Goal: Information Seeking & Learning: Learn about a topic

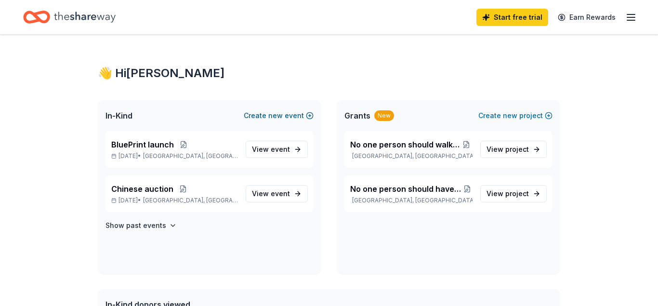
click at [264, 118] on button "Create new event" at bounding box center [279, 116] width 70 height 12
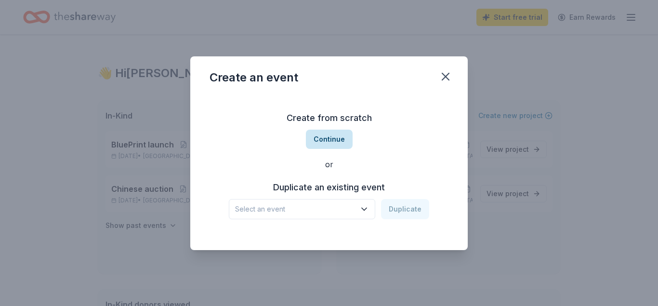
click at [328, 136] on button "Continue" at bounding box center [329, 139] width 47 height 19
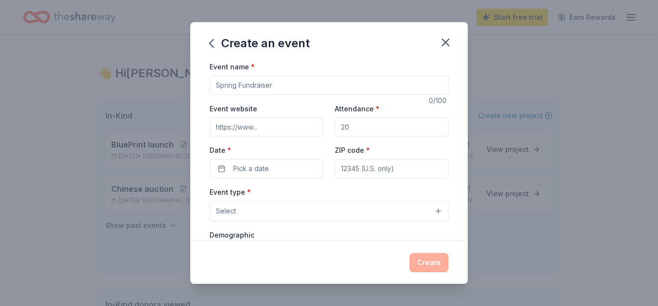
click at [250, 87] on input "Event name *" at bounding box center [328, 85] width 239 height 19
type input "BluePrint Collective Launch"
drag, startPoint x: 362, startPoint y: 127, endPoint x: 340, endPoint y: 127, distance: 22.1
click at [340, 127] on input "Attendance *" at bounding box center [392, 126] width 114 height 19
type input "100"
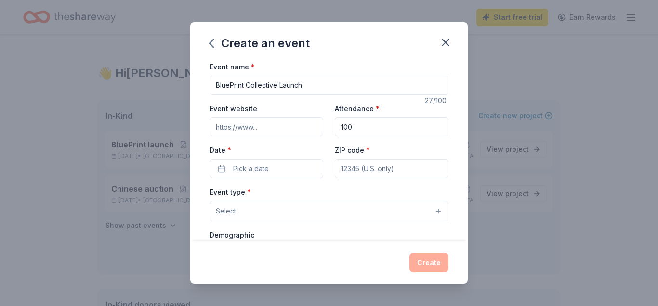
click at [253, 127] on input "Event website" at bounding box center [266, 126] width 114 height 19
click at [258, 127] on input "Event website" at bounding box center [266, 126] width 114 height 19
click at [262, 127] on input "Event website" at bounding box center [266, 126] width 114 height 19
click at [252, 127] on input "Event website" at bounding box center [266, 126] width 114 height 19
drag, startPoint x: 277, startPoint y: 127, endPoint x: 301, endPoint y: 127, distance: 23.6
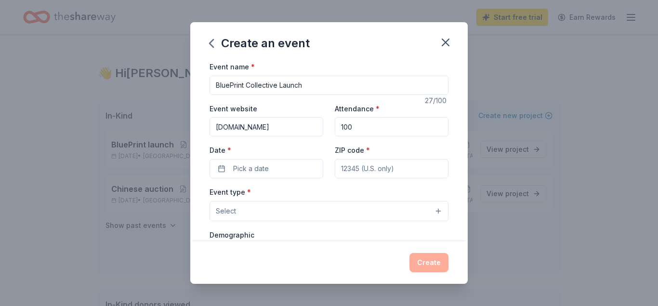
click at [301, 127] on input "We-R-Only-Human.com" at bounding box center [266, 126] width 114 height 19
click at [253, 127] on input "We-R-Only-Human.net" at bounding box center [266, 126] width 114 height 19
click at [236, 126] on input "We-R-OnlyHuman.net" at bounding box center [266, 126] width 114 height 19
click at [230, 127] on input "We-ROnlyHuman.net" at bounding box center [266, 126] width 114 height 19
type input "WeROnlyHuman.net"
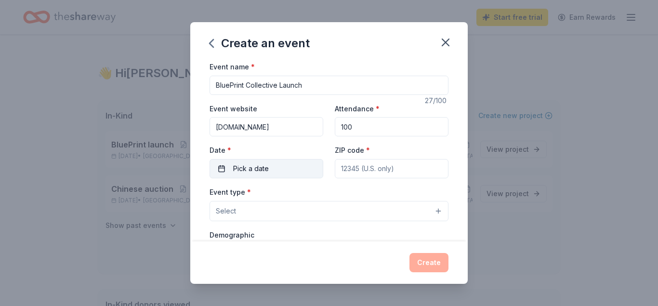
click at [268, 164] on button "Pick a date" at bounding box center [266, 168] width 114 height 19
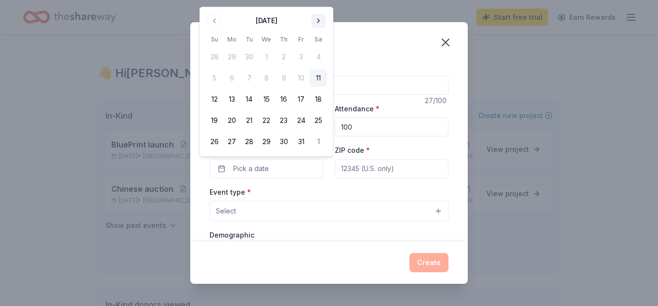
click at [315, 20] on button "Go to next month" at bounding box center [317, 20] width 13 height 13
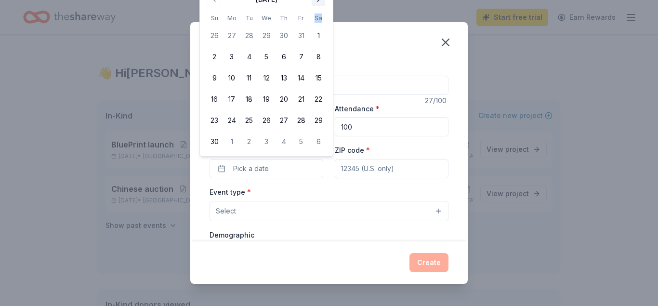
click at [315, 20] on th "Sa" at bounding box center [318, 18] width 17 height 10
click at [316, 20] on th "Sa" at bounding box center [318, 18] width 17 height 10
click at [318, 1] on button "Go to next month" at bounding box center [317, -1] width 13 height 13
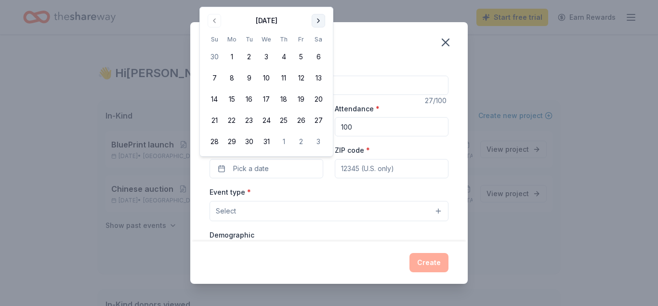
click at [316, 19] on button "Go to next month" at bounding box center [317, 20] width 13 height 13
click at [316, 22] on button "Go to next month" at bounding box center [317, 20] width 13 height 13
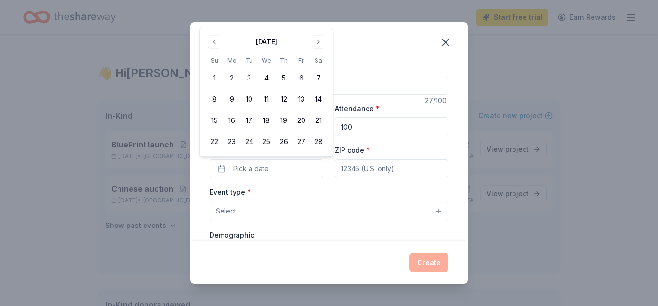
click at [316, 41] on button "Go to next month" at bounding box center [317, 41] width 13 height 13
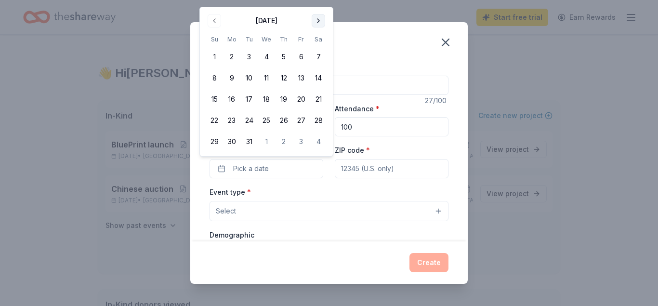
click at [316, 21] on button "Go to next month" at bounding box center [317, 20] width 13 height 13
click at [320, 79] on button "11" at bounding box center [318, 77] width 17 height 17
click at [343, 169] on input "ZIP code *" at bounding box center [392, 168] width 114 height 19
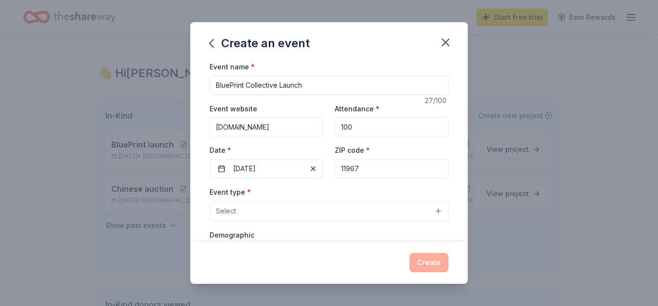
type input "11967"
click at [261, 206] on button "Select" at bounding box center [328, 211] width 239 height 20
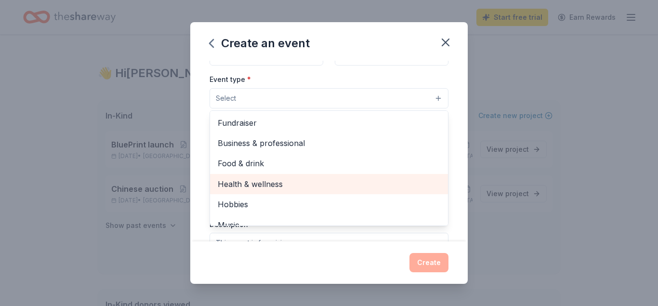
scroll to position [116, 0]
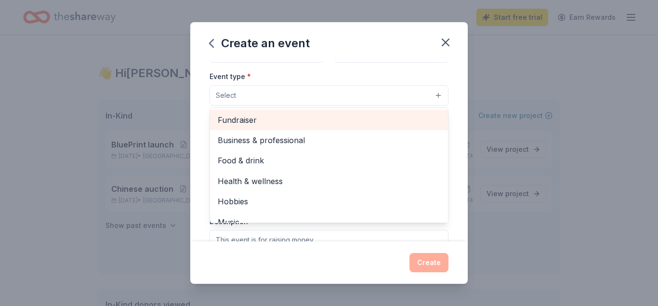
click at [232, 120] on span "Fundraiser" at bounding box center [329, 120] width 222 height 13
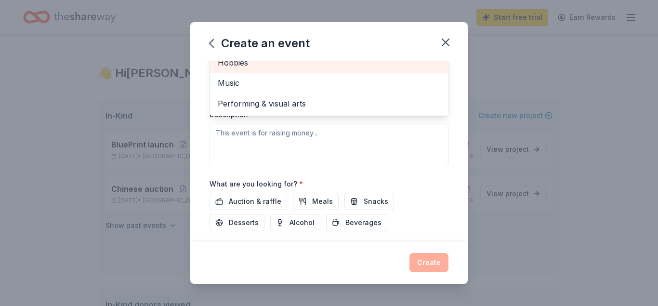
scroll to position [231, 0]
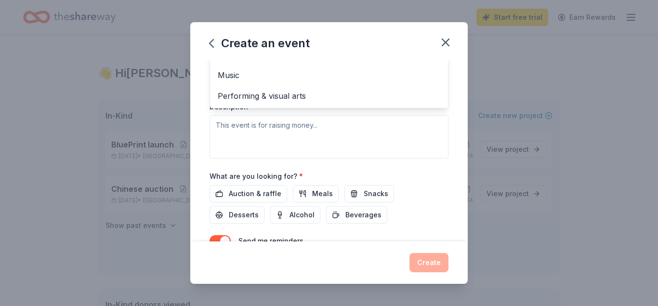
click at [244, 122] on div "Event type * Fundraiser Business & professional Food & drink Health & wellness …" at bounding box center [328, 57] width 239 height 204
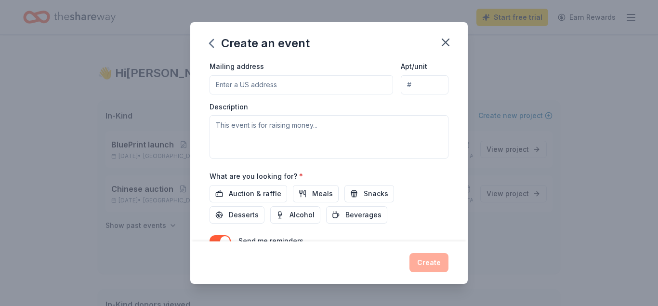
scroll to position [60, 0]
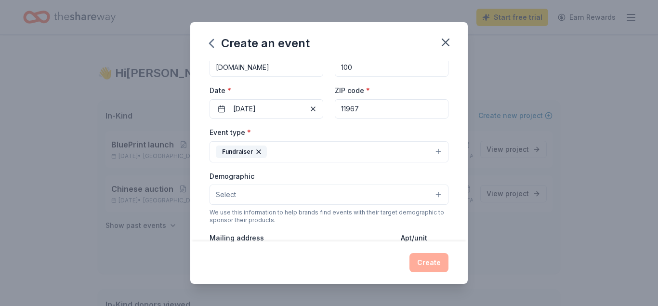
click at [435, 192] on button "Select" at bounding box center [328, 194] width 239 height 20
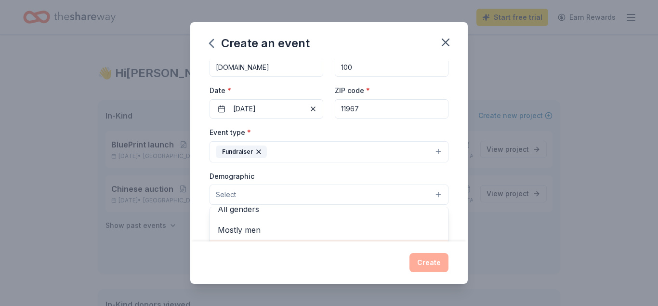
scroll to position [0, 0]
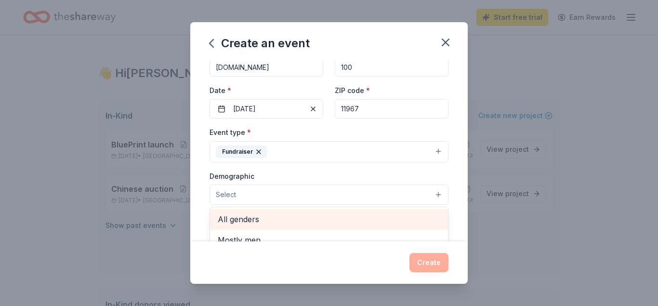
click at [281, 219] on span "All genders" at bounding box center [329, 219] width 222 height 13
click at [245, 220] on span "Mostly men" at bounding box center [329, 220] width 222 height 13
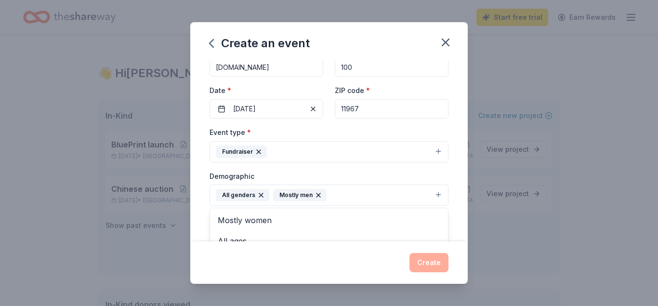
click at [315, 193] on icon "button" at bounding box center [318, 195] width 8 height 8
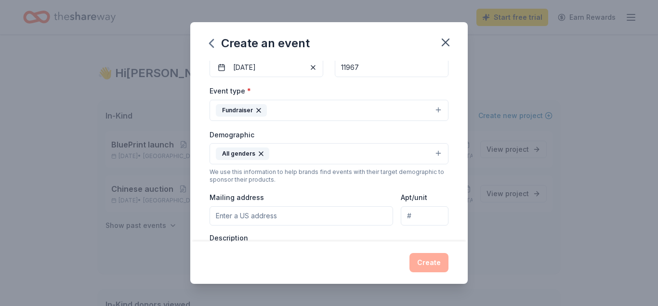
scroll to position [117, 0]
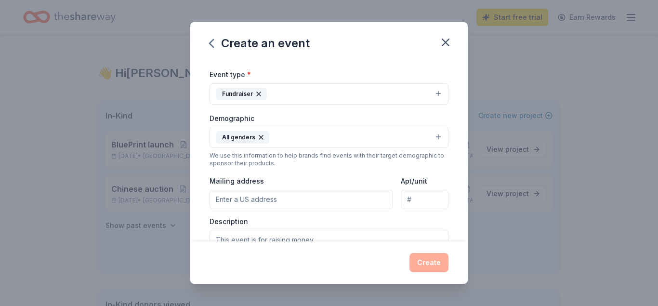
click at [246, 197] on input "Mailing address" at bounding box center [300, 199] width 183 height 19
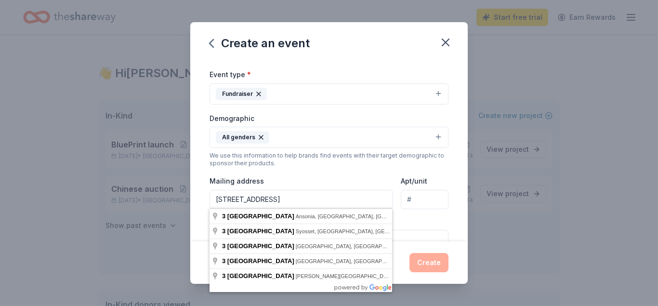
click at [300, 174] on div "Event type * Fundraiser Demographic All genders We use this information to help…" at bounding box center [328, 170] width 239 height 205
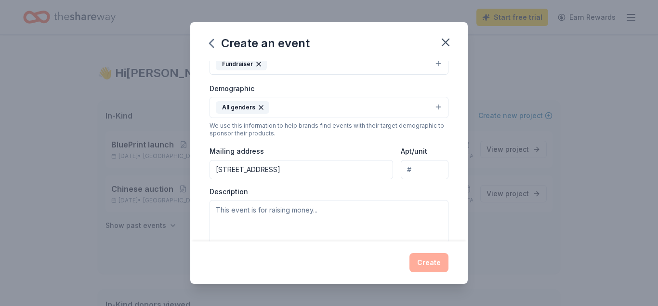
scroll to position [175, 0]
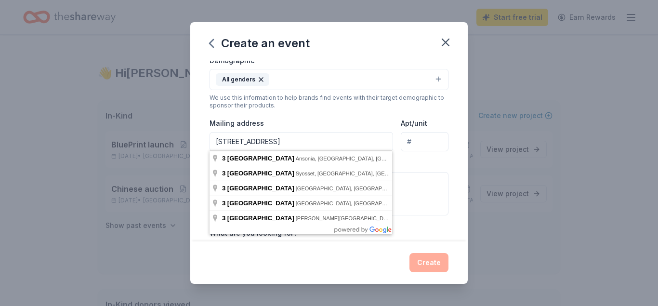
click at [272, 141] on input "3 birchwood drive" at bounding box center [300, 141] width 183 height 19
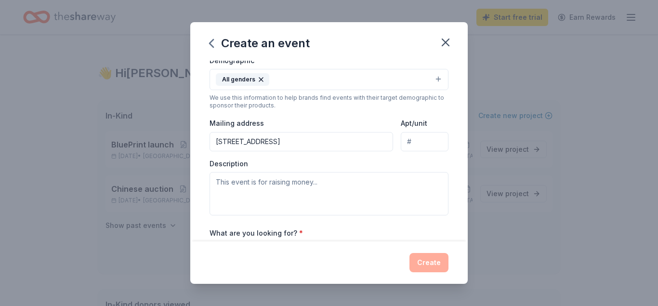
type input "3 Birchwood Drive, Shirley, NY, 11967"
click at [249, 184] on textarea at bounding box center [328, 193] width 239 height 43
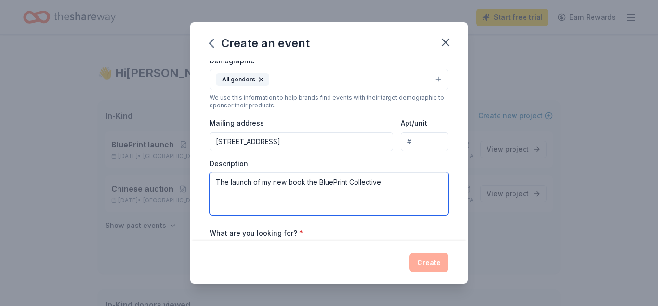
click at [286, 181] on textarea "The launch of my new book the BluePrint Collective" at bounding box center [328, 193] width 239 height 43
click at [404, 181] on textarea "The launch of my new2 part book the BluePrint Collective" at bounding box center [328, 193] width 239 height 43
click at [268, 193] on textarea "The launch of my new2 part book the BluePrint Collective. A special needs direc…" at bounding box center [328, 193] width 239 height 43
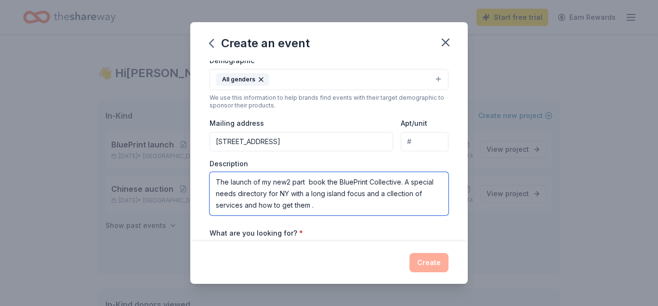
click at [389, 193] on textarea "The launch of my new2 part book the BluePrint Collective. A special needs direc…" at bounding box center [328, 193] width 239 height 43
drag, startPoint x: 282, startPoint y: 205, endPoint x: 293, endPoint y: 204, distance: 11.1
click at [293, 204] on textarea "The launch of my new2 part book the BluePrint Collective. A special needs direc…" at bounding box center [328, 193] width 239 height 43
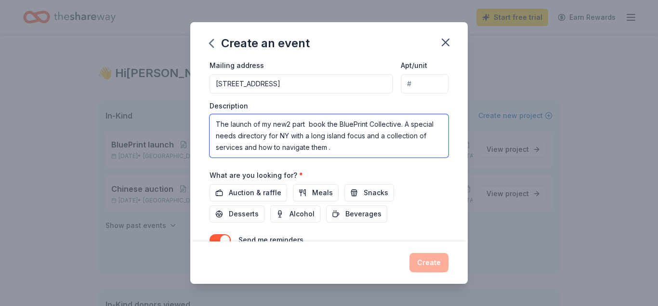
scroll to position [281, 0]
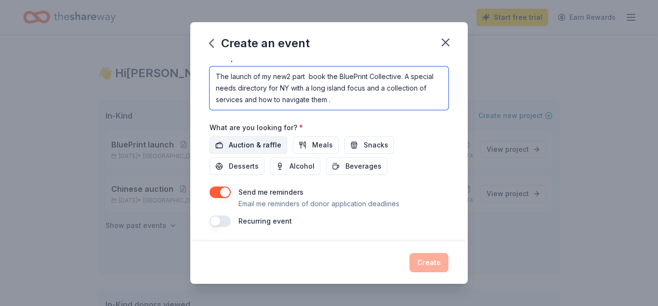
type textarea "The launch of my new2 part book the BluePrint Collective. A special needs direc…"
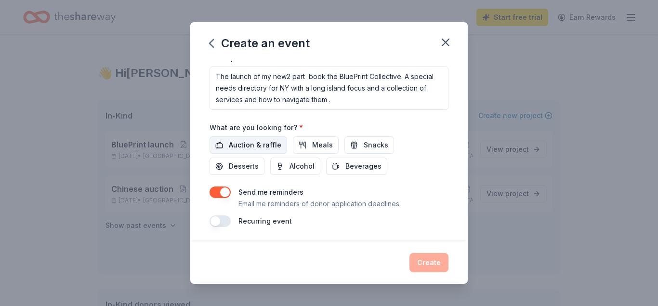
click at [262, 143] on span "Auction & raffle" at bounding box center [255, 145] width 52 height 12
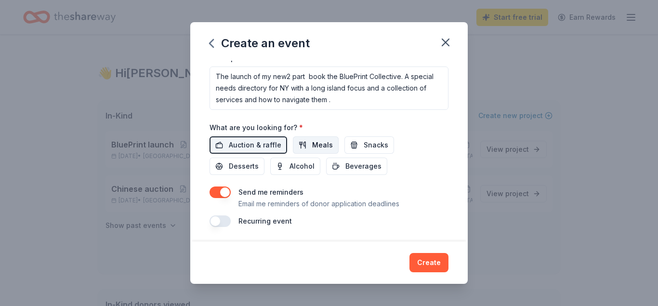
click at [318, 142] on span "Meals" at bounding box center [322, 145] width 21 height 12
drag, startPoint x: 369, startPoint y: 143, endPoint x: 374, endPoint y: 144, distance: 4.9
click at [373, 143] on span "Snacks" at bounding box center [375, 145] width 25 height 12
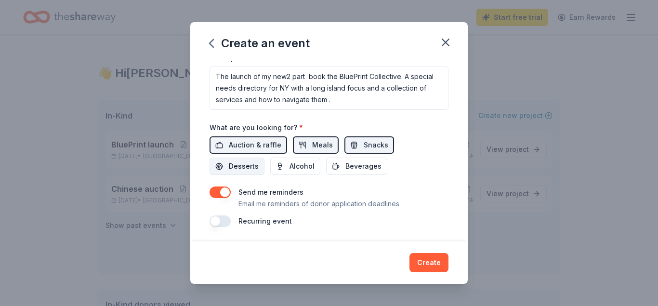
click at [264, 157] on button "Desserts" at bounding box center [236, 165] width 55 height 17
click at [345, 170] on span "Beverages" at bounding box center [363, 166] width 36 height 12
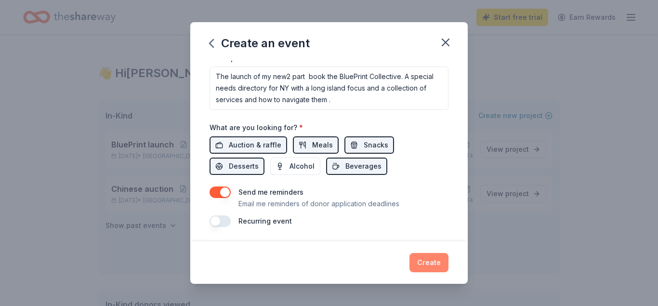
click at [417, 262] on button "Create" at bounding box center [428, 262] width 39 height 19
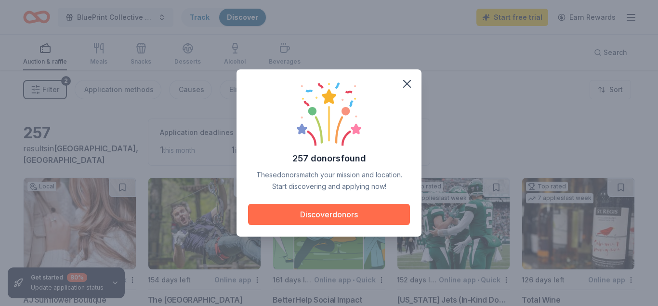
click at [312, 209] on button "Discover donors" at bounding box center [329, 214] width 162 height 21
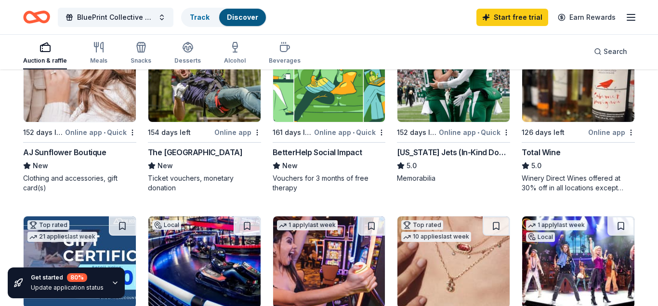
scroll to position [98, 0]
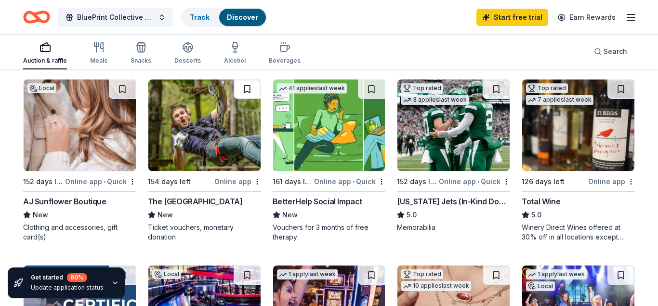
click at [249, 85] on button at bounding box center [246, 88] width 27 height 19
click at [371, 87] on button at bounding box center [371, 88] width 27 height 19
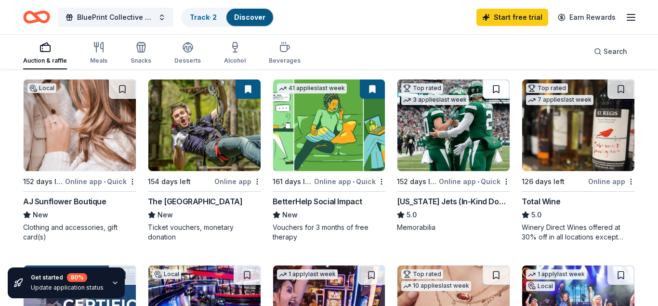
click at [491, 88] on button at bounding box center [495, 88] width 27 height 19
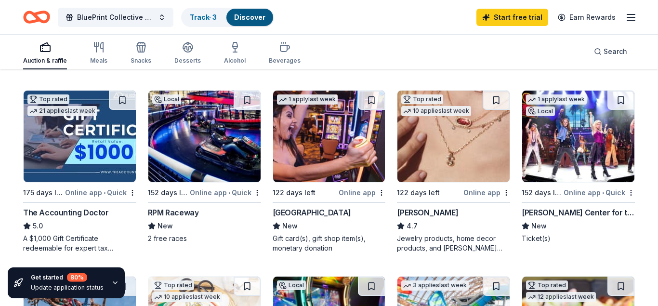
scroll to position [295, 0]
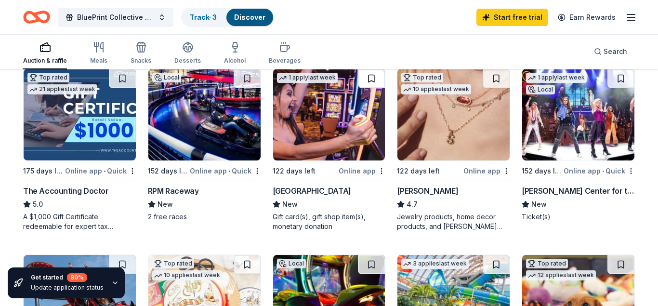
click at [368, 74] on button at bounding box center [371, 78] width 27 height 19
click at [616, 76] on button at bounding box center [620, 78] width 27 height 19
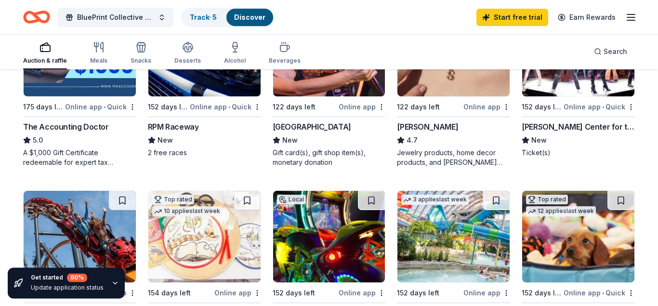
scroll to position [393, 0]
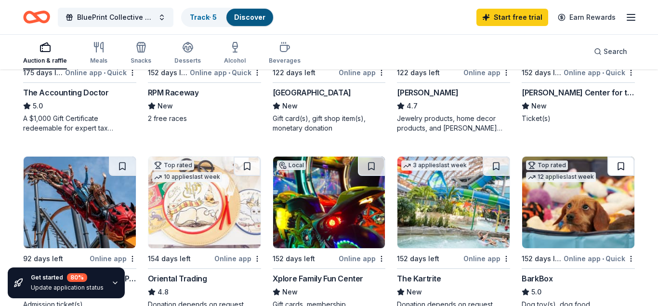
click at [621, 164] on button at bounding box center [620, 165] width 27 height 19
click at [489, 167] on button at bounding box center [495, 165] width 27 height 19
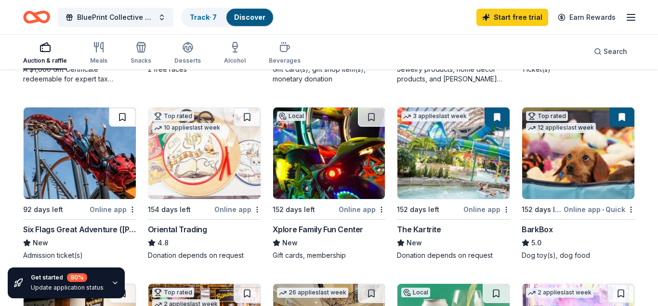
click at [115, 116] on button at bounding box center [122, 116] width 27 height 19
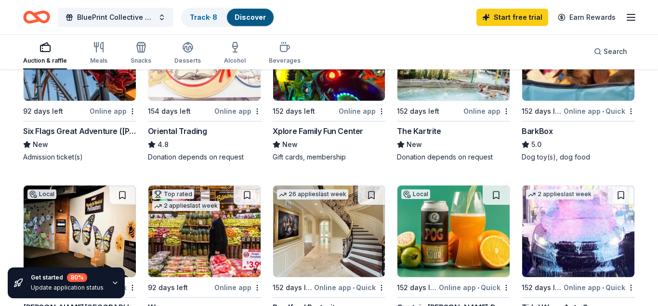
scroll to position [589, 0]
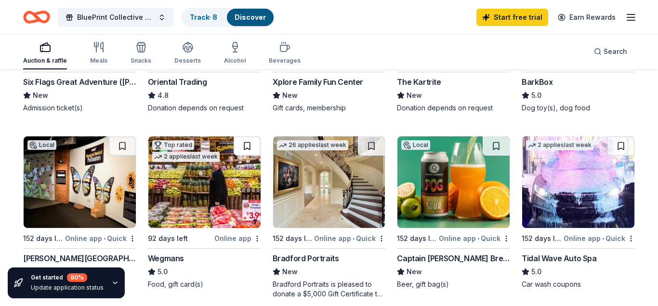
click at [238, 142] on button at bounding box center [246, 145] width 27 height 19
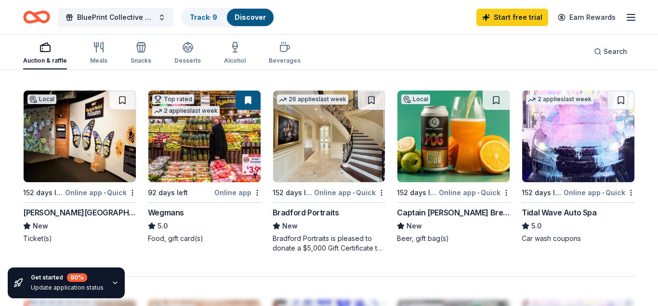
scroll to position [638, 0]
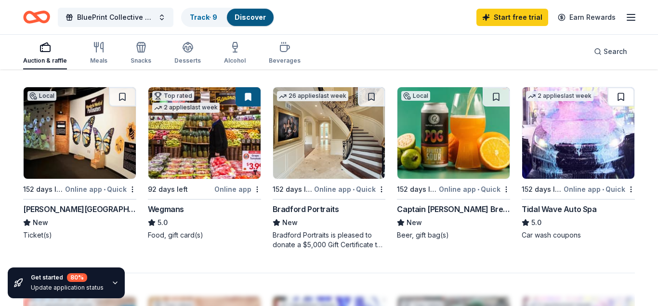
click at [618, 92] on button at bounding box center [620, 96] width 27 height 19
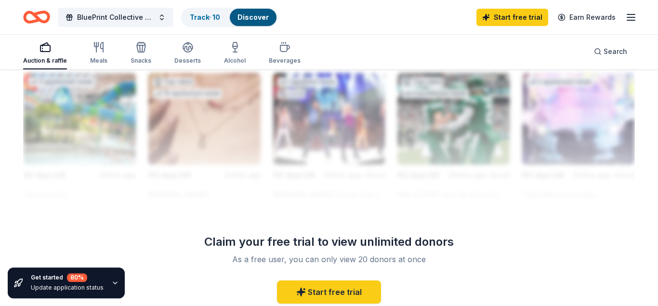
scroll to position [884, 0]
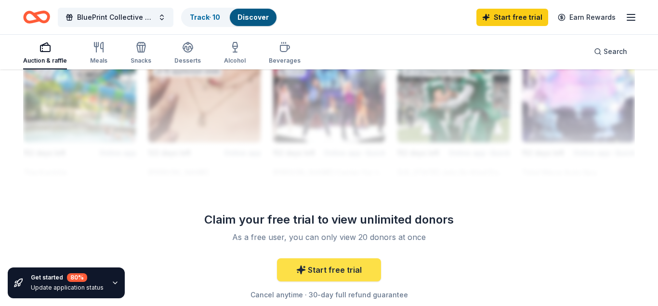
click at [324, 265] on link "Start free trial" at bounding box center [329, 269] width 104 height 23
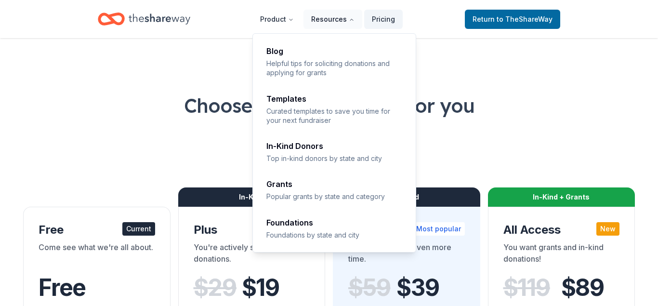
click at [328, 21] on button "Resources" at bounding box center [332, 19] width 59 height 19
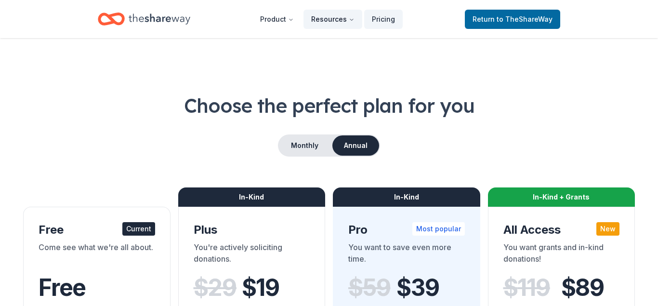
click at [328, 21] on button "Resources" at bounding box center [332, 19] width 59 height 19
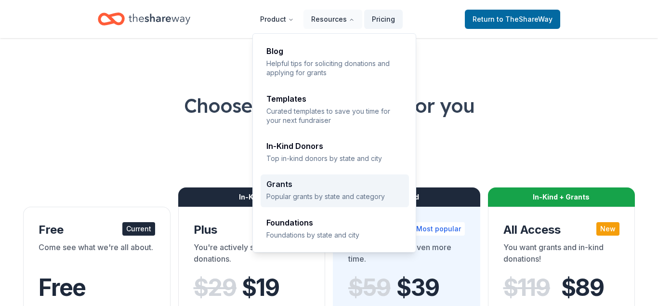
click at [337, 204] on link "Grants Popular grants by state and category" at bounding box center [334, 190] width 148 height 32
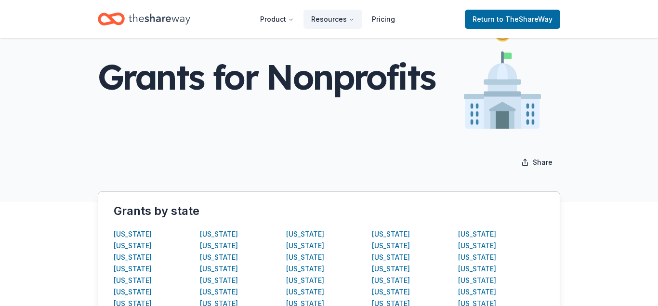
scroll to position [49, 0]
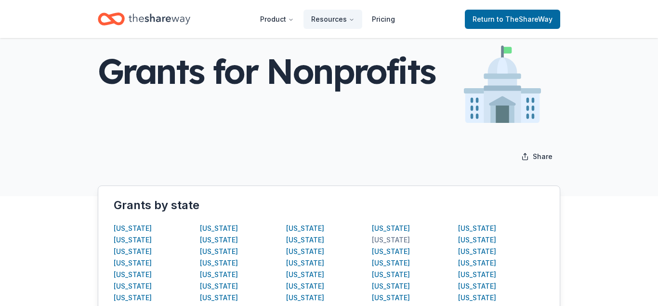
click at [382, 240] on div "New York" at bounding box center [391, 240] width 38 height 12
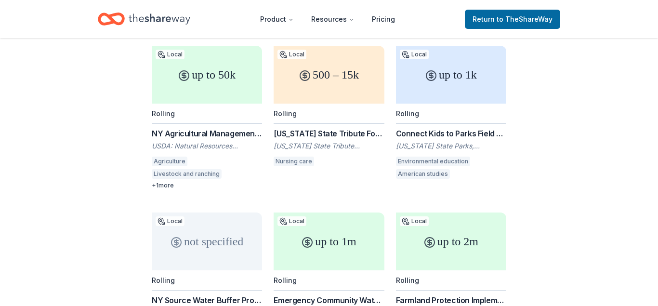
scroll to position [295, 0]
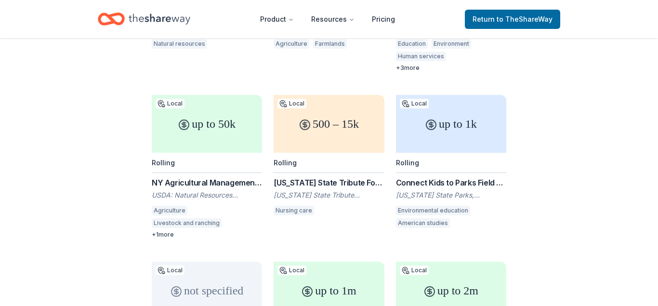
click at [297, 177] on div "New York State Tribute Foundation Grants" at bounding box center [328, 183] width 110 height 12
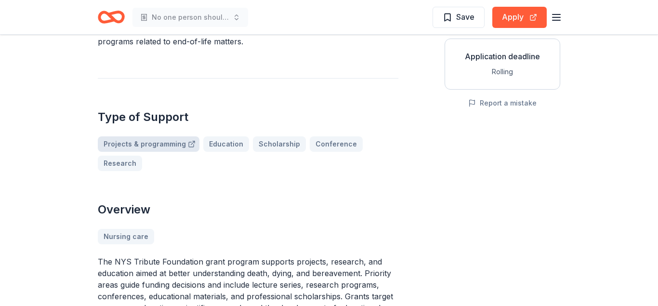
scroll to position [196, 0]
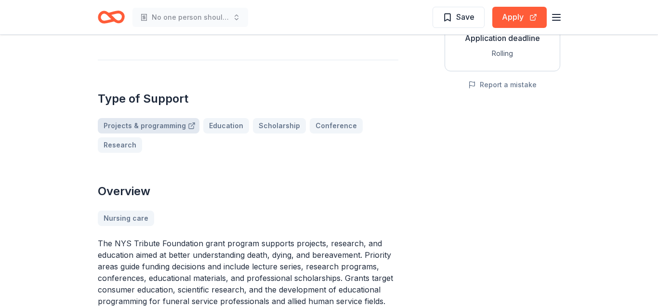
click at [159, 130] on link "Projects & programming" at bounding box center [149, 125] width 102 height 15
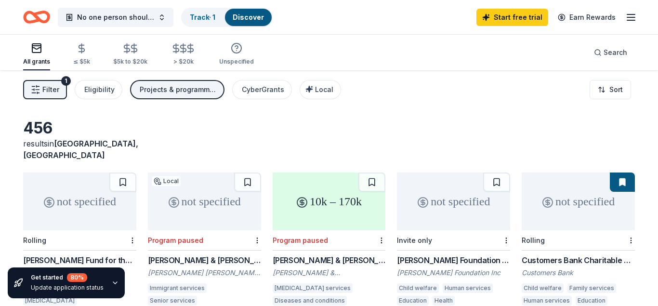
click at [111, 282] on icon "button" at bounding box center [115, 283] width 8 height 8
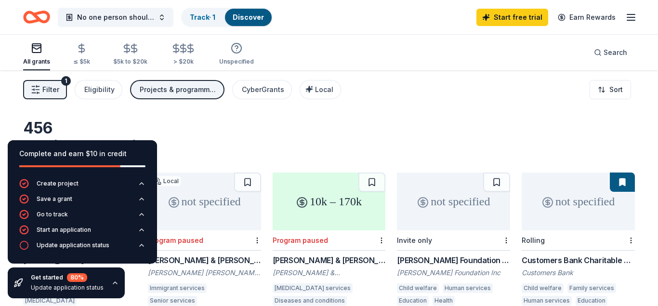
click at [138, 281] on div "Complete and earn $10 in credit Create project Save a grant Go to track Start a…" at bounding box center [82, 218] width 165 height 173
click at [176, 118] on div "456 results in Fire Island, NY" at bounding box center [328, 139] width 611 height 42
click at [113, 283] on icon "button" at bounding box center [115, 283] width 4 height 2
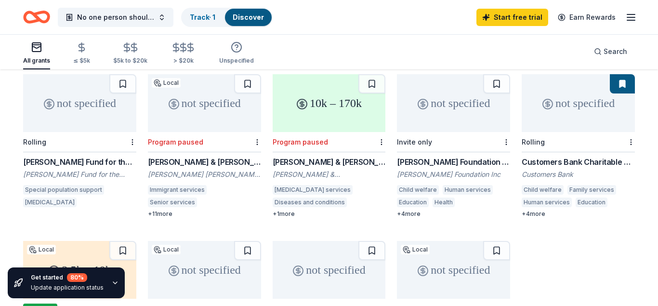
scroll to position [49, 0]
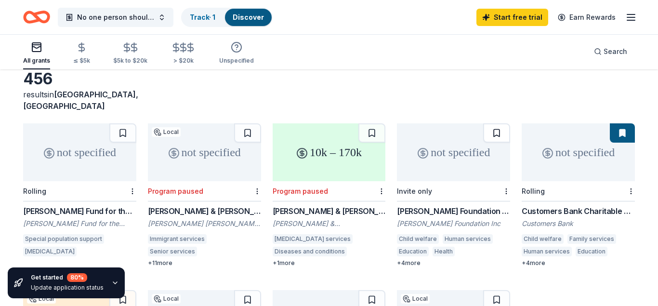
click at [497, 123] on button at bounding box center [496, 132] width 27 height 19
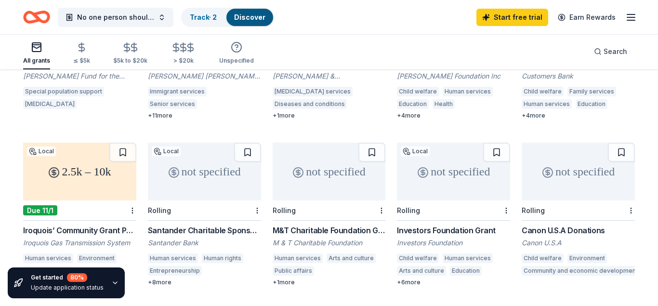
scroll to position [246, 0]
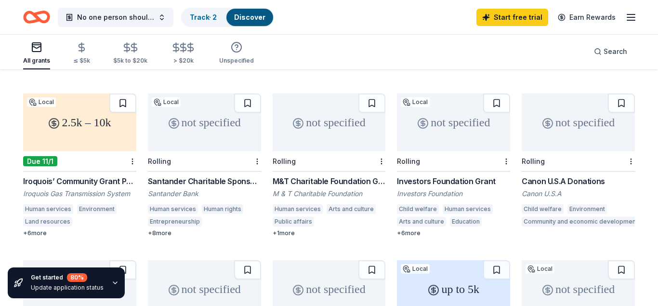
click at [117, 93] on button at bounding box center [122, 102] width 27 height 19
click at [245, 93] on button at bounding box center [247, 102] width 27 height 19
click at [369, 93] on button at bounding box center [371, 102] width 27 height 19
click at [494, 93] on button at bounding box center [496, 102] width 27 height 19
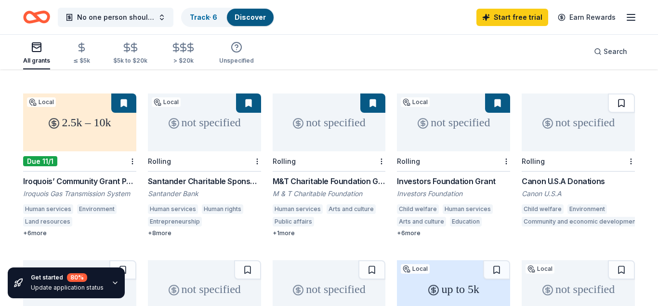
click at [620, 93] on button at bounding box center [621, 102] width 27 height 19
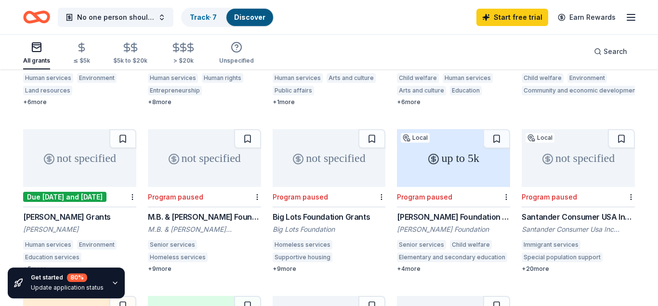
scroll to position [393, 0]
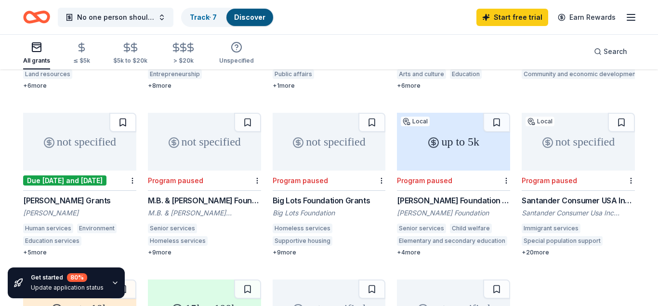
click at [123, 113] on button at bounding box center [122, 122] width 27 height 19
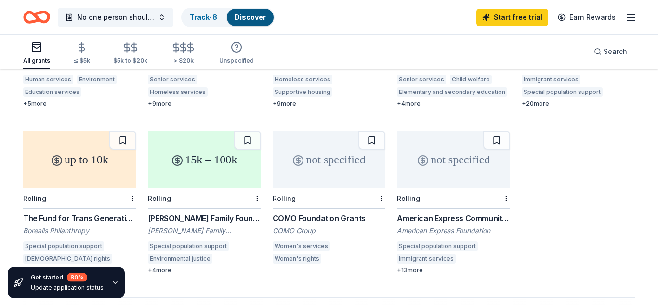
scroll to position [589, 0]
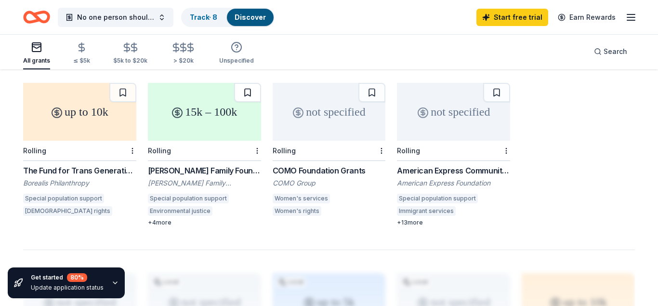
click at [248, 83] on button at bounding box center [247, 92] width 27 height 19
click at [371, 83] on button at bounding box center [371, 92] width 27 height 19
click at [489, 84] on button at bounding box center [496, 92] width 27 height 19
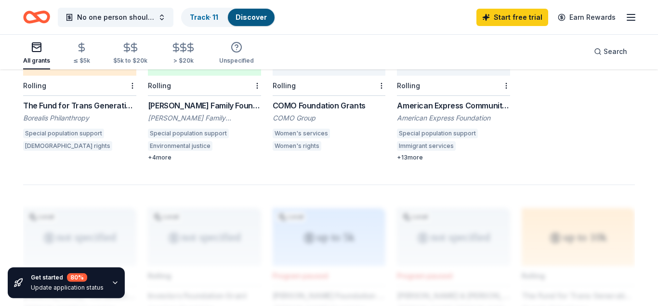
scroll to position [687, 0]
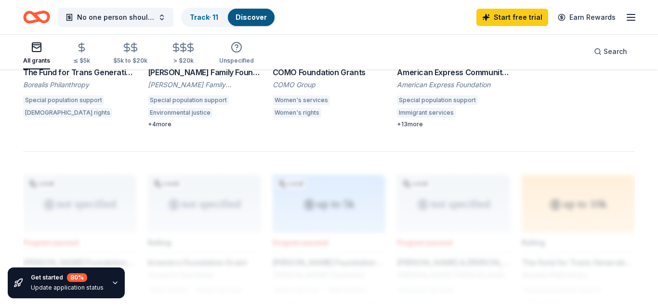
click at [251, 16] on link "Discover" at bounding box center [250, 17] width 31 height 8
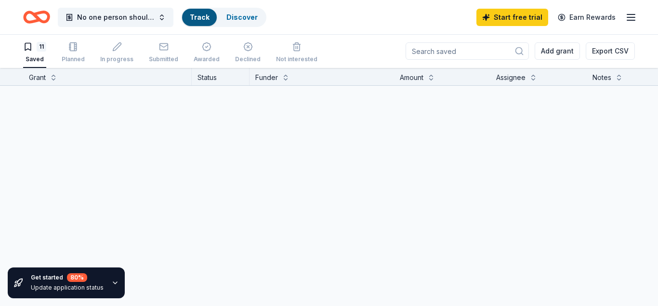
click at [199, 18] on link "Track" at bounding box center [199, 17] width 19 height 8
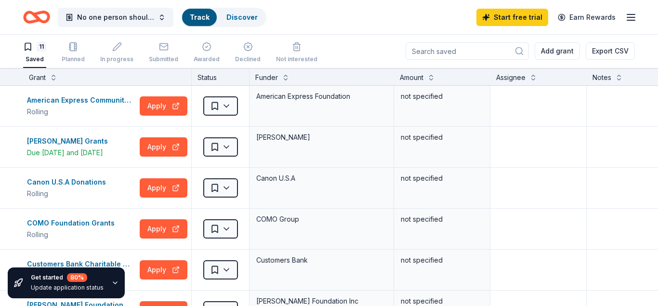
scroll to position [0, 0]
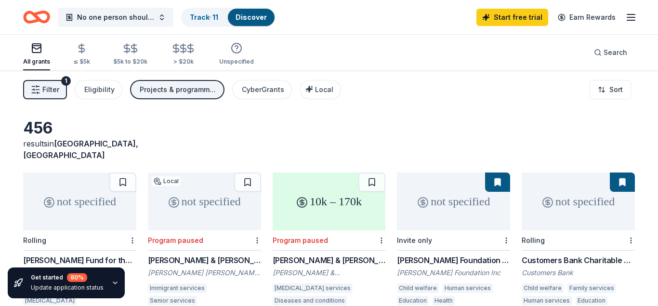
click at [495, 172] on button at bounding box center [497, 181] width 25 height 19
click at [90, 88] on div "Eligibility" at bounding box center [99, 90] width 30 height 12
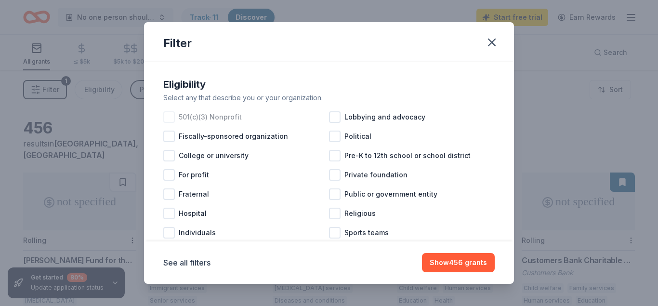
click at [172, 117] on div at bounding box center [169, 117] width 12 height 12
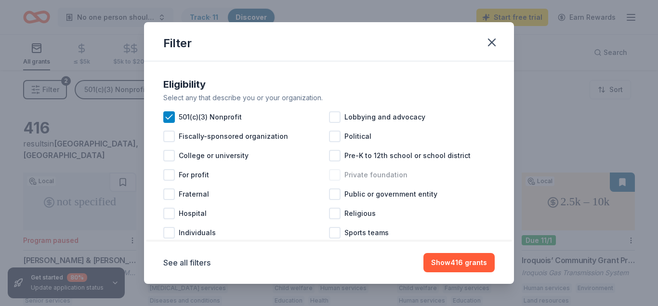
click at [337, 175] on div at bounding box center [335, 175] width 12 height 12
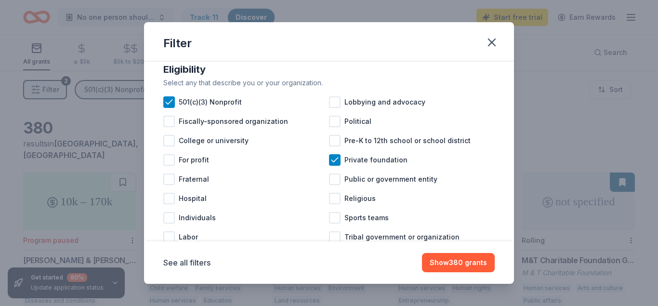
scroll to position [43, 0]
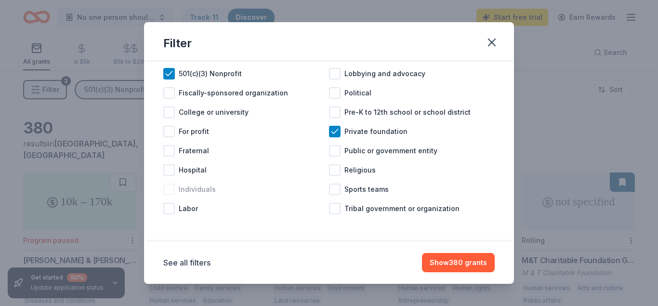
click at [166, 192] on div at bounding box center [169, 189] width 12 height 12
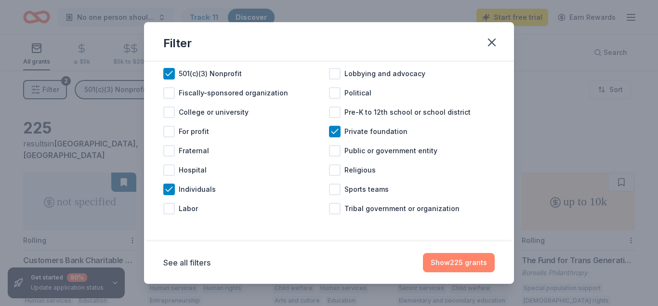
click at [447, 259] on button "Show 225 grants" at bounding box center [459, 262] width 72 height 19
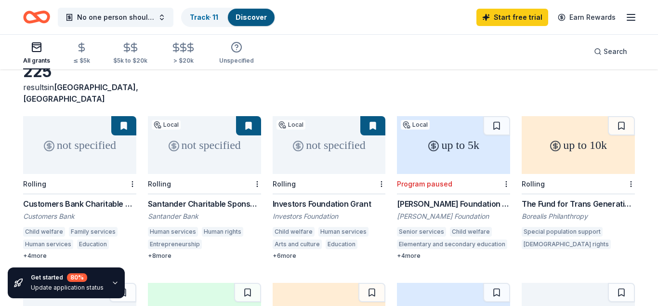
scroll to position [98, 0]
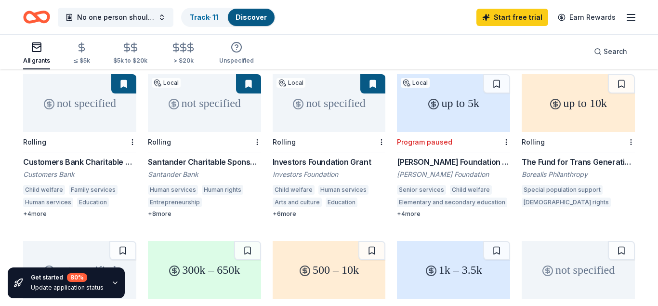
click at [241, 75] on button at bounding box center [248, 83] width 25 height 19
click at [618, 74] on button at bounding box center [621, 83] width 27 height 19
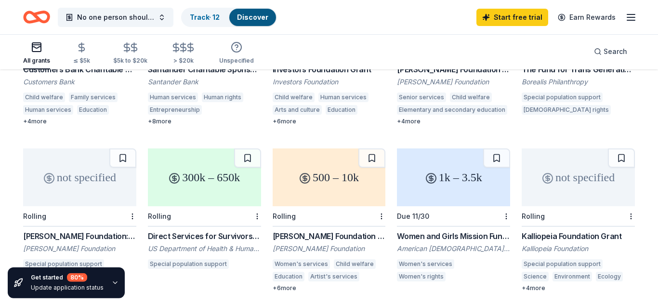
scroll to position [196, 0]
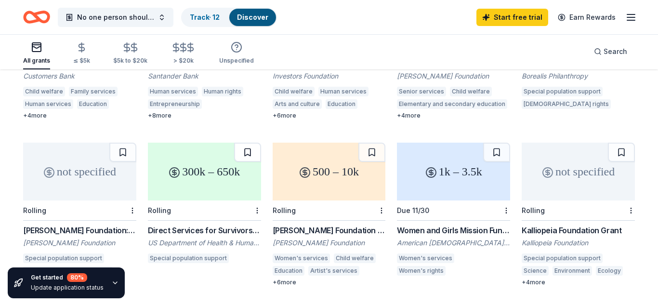
click at [242, 142] on button at bounding box center [247, 151] width 27 height 19
click at [372, 142] on button at bounding box center [371, 151] width 27 height 19
click at [498, 142] on button at bounding box center [496, 151] width 27 height 19
click at [620, 142] on button at bounding box center [621, 151] width 27 height 19
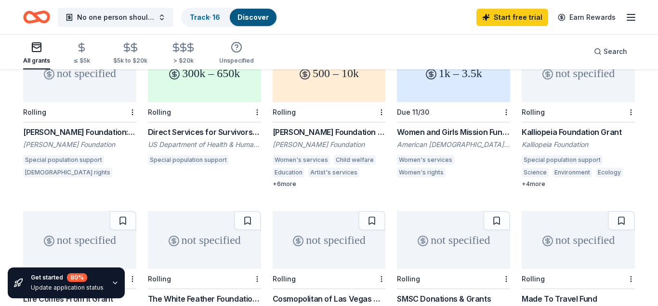
scroll to position [344, 0]
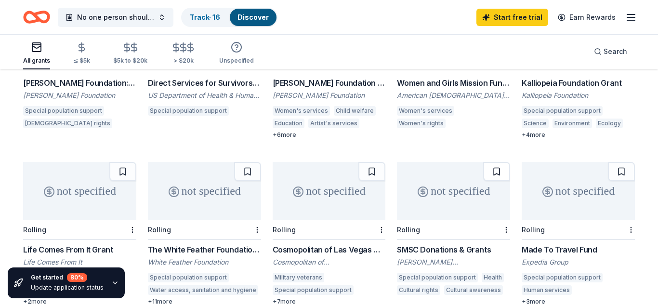
click at [491, 162] on button at bounding box center [496, 171] width 27 height 19
click at [613, 162] on button at bounding box center [621, 171] width 27 height 19
click at [377, 162] on button at bounding box center [371, 171] width 27 height 19
click at [242, 162] on button at bounding box center [247, 171] width 27 height 19
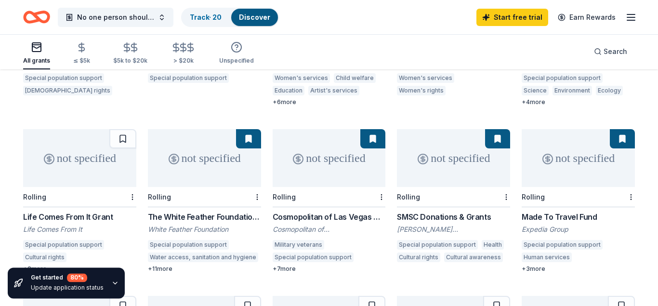
scroll to position [393, 0]
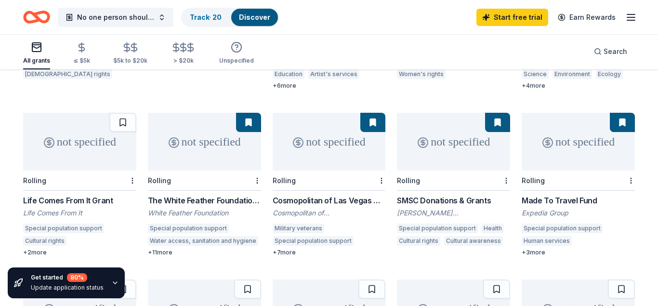
click at [247, 113] on button at bounding box center [248, 122] width 25 height 19
click at [123, 113] on button at bounding box center [122, 122] width 27 height 19
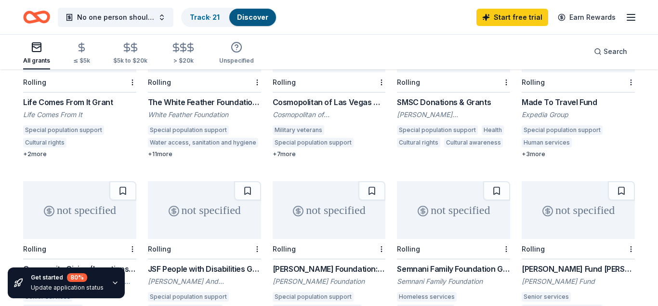
scroll to position [540, 0]
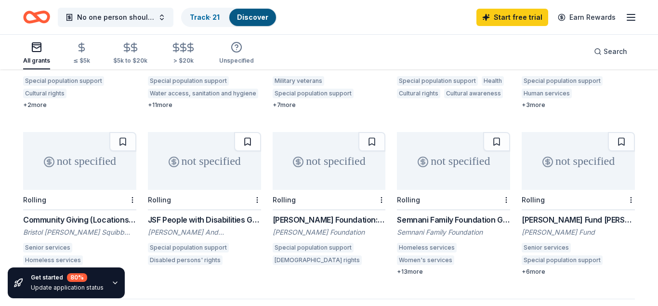
click at [244, 132] on button at bounding box center [247, 141] width 27 height 19
click at [122, 132] on button at bounding box center [122, 141] width 27 height 19
click at [371, 132] on button at bounding box center [371, 141] width 27 height 19
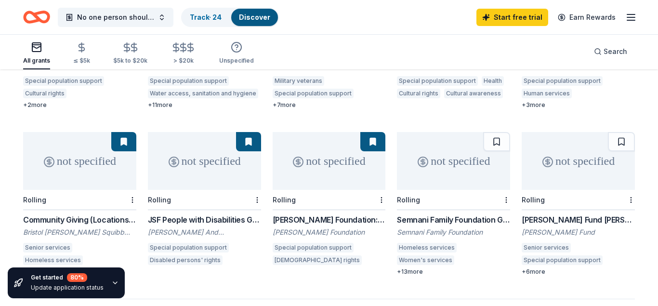
click at [373, 132] on button at bounding box center [372, 141] width 25 height 19
click at [414, 268] on div "+ 13 more" at bounding box center [453, 272] width 113 height 8
click at [493, 132] on button at bounding box center [496, 141] width 27 height 19
click at [617, 132] on button at bounding box center [621, 141] width 27 height 19
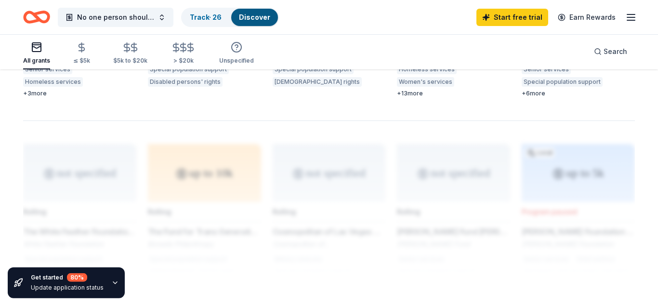
scroll to position [737, 0]
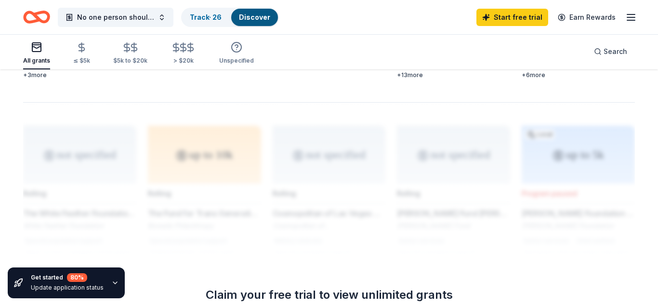
click at [629, 15] on icon "button" at bounding box center [631, 18] width 12 height 12
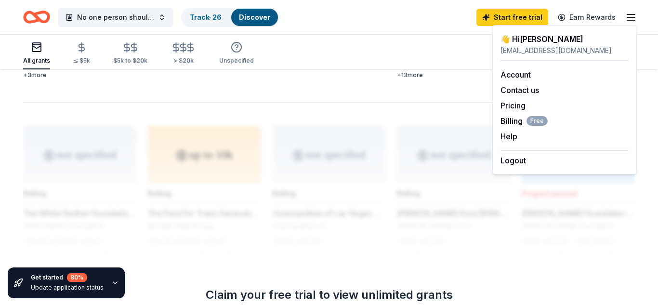
click at [377, 45] on div "All grants ≤ $5k $5k to $20k > $20k Unspecified Search" at bounding box center [328, 52] width 611 height 36
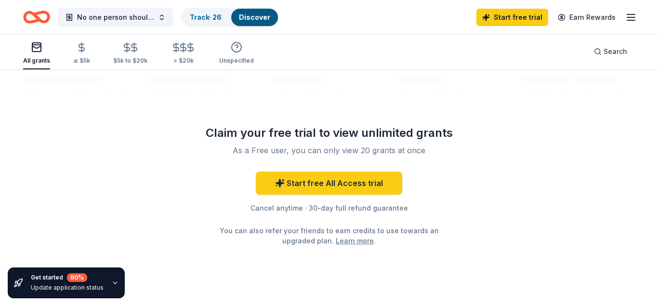
scroll to position [907, 0]
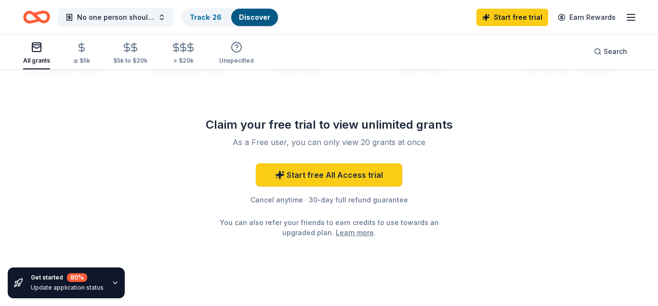
click at [254, 15] on link "Discover" at bounding box center [254, 17] width 31 height 8
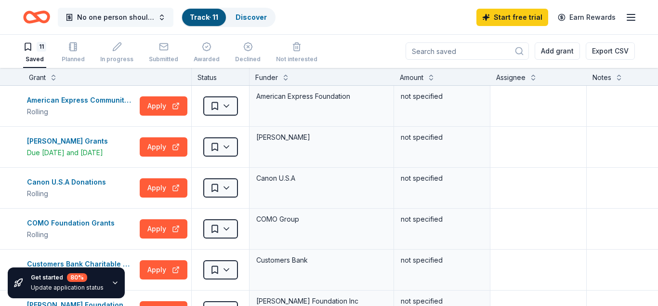
scroll to position [0, 0]
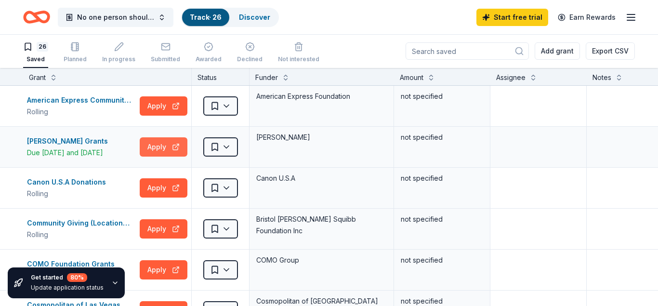
click at [165, 149] on button "Apply" at bounding box center [164, 146] width 48 height 19
click at [176, 147] on button "Apply" at bounding box center [164, 146] width 48 height 19
click at [31, 54] on div "26 Saved" at bounding box center [35, 52] width 25 height 21
click at [55, 78] on button at bounding box center [54, 77] width 8 height 10
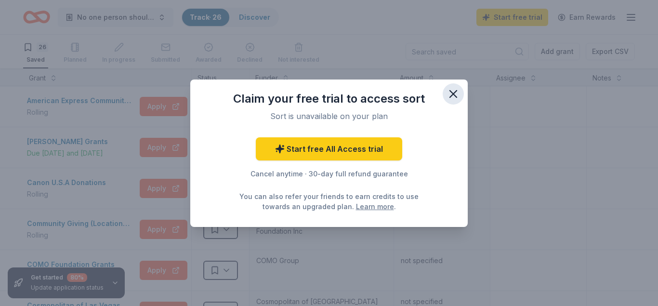
click at [456, 93] on icon "button" at bounding box center [452, 93] width 13 height 13
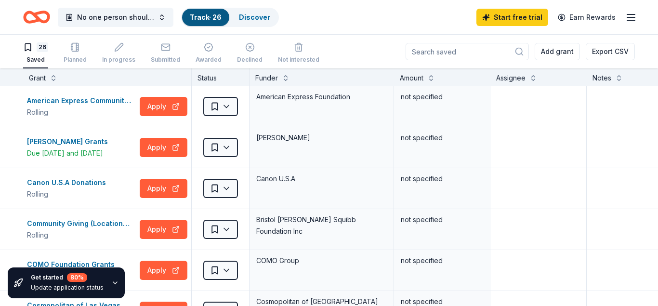
click at [39, 57] on div "Saved" at bounding box center [35, 60] width 25 height 8
click at [147, 105] on button "Apply" at bounding box center [164, 106] width 48 height 19
